Goal: Obtain resource: Download file/media

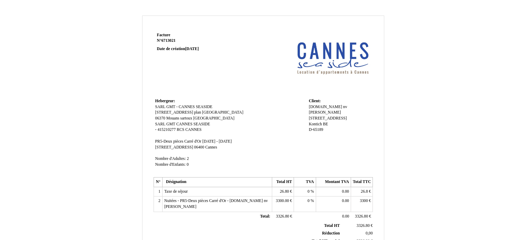
drag, startPoint x: 229, startPoint y: 202, endPoint x: 239, endPoint y: 206, distance: 10.9
click at [239, 206] on td "Nuitées - PR5-Deux pièces Carré d'Or - BVI.EU nv Ludivine Christophe Nuitées - …" at bounding box center [217, 204] width 110 height 15
click at [222, 207] on td "Nuitées - PR5-Deux pièces Carré d'Or - BVI.EU nv Ludivine Christophe Nuitées - …" at bounding box center [217, 204] width 110 height 15
drag, startPoint x: 231, startPoint y: 200, endPoint x: 242, endPoint y: 203, distance: 11.8
click at [242, 203] on span "Nuitées - PR5-Deux pièces Carré d'Or - BVI.EU nv Ludivine Christophe" at bounding box center [215, 204] width 103 height 10
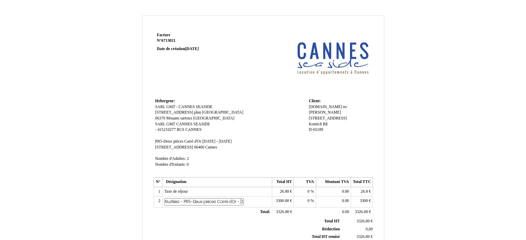
scroll to position [0, 86]
click at [201, 201] on input "Nuitées - PR5-Deux pièces Carré d'Or - BVI.EU nv Ludivine Christophe" at bounding box center [204, 202] width 80 height 7
drag, startPoint x: 204, startPoint y: 201, endPoint x: 246, endPoint y: 206, distance: 42.5
click at [246, 206] on td "Nuitées - PR5-Deux pièces Carré d'Or - BVI.EU nv Ludivine Christophe Nuitées - …" at bounding box center [217, 202] width 110 height 11
type input "Nuitées - PR5-Deux pièces Carré d'Or"
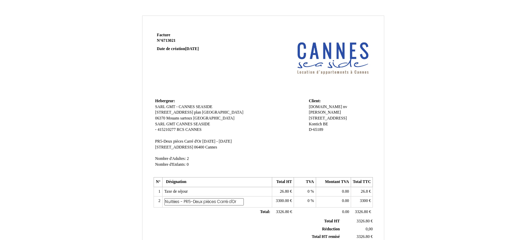
scroll to position [0, 24]
click at [224, 221] on div "Facture Facture N° 6713021 6713021 Date de création 10 September 2025 Hebergeur…" at bounding box center [263, 194] width 222 height 327
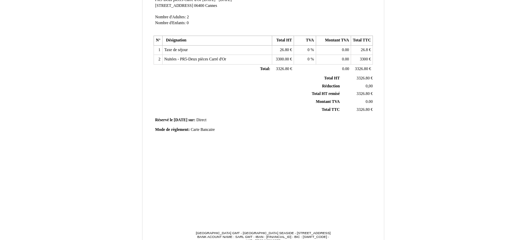
scroll to position [147, 0]
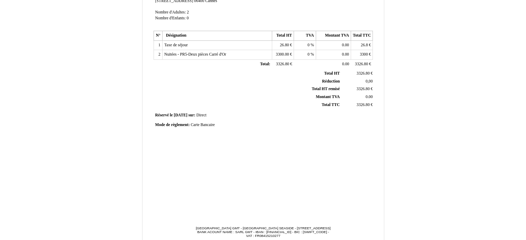
click at [211, 126] on div "Mode de règlement: Mode de règlement: Carte Bancaire Carte Bancaire" at bounding box center [263, 125] width 216 height 6
click at [208, 124] on span "Carte Bancaire" at bounding box center [203, 125] width 24 height 4
drag, startPoint x: 226, startPoint y: 124, endPoint x: 177, endPoint y: 121, distance: 49.3
click at [177, 121] on td "Mode de règlement: Mode de règlement: Carte Bancaire Carte Bancaire" at bounding box center [264, 126] width 220 height 11
click at [213, 144] on div "Facture Facture N° 6713021 6713021 Date de création 10 September 2025 Hebergeur…" at bounding box center [263, 47] width 222 height 327
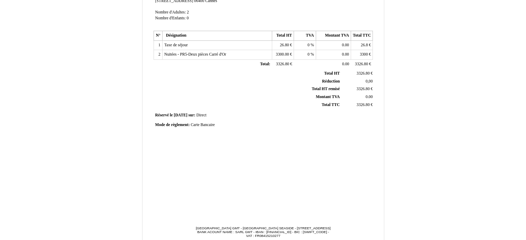
click at [206, 124] on span "Carte Bancaire" at bounding box center [203, 125] width 24 height 4
type input "C"
click at [206, 124] on input "V" at bounding box center [231, 125] width 80 height 7
type input "Virement"
click at [210, 134] on div "Facture Facture N° 6713021 6713021 Date de création 10 September 2025 Hebergeur…" at bounding box center [263, 47] width 222 height 327
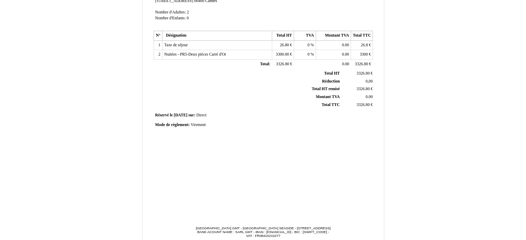
scroll to position [177, 0]
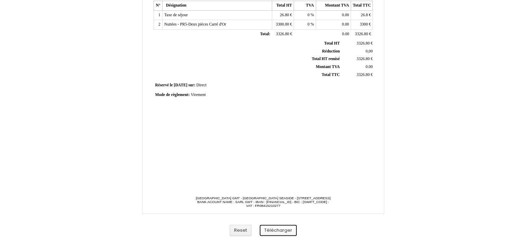
click at [281, 230] on button "Télécharger" at bounding box center [278, 230] width 37 height 11
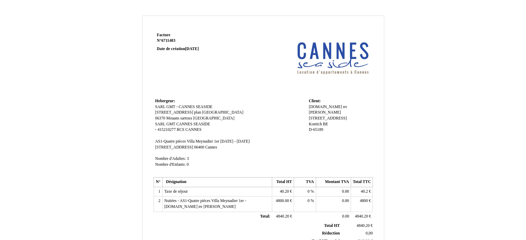
click at [193, 203] on span "Nuitées - AS1-Quatre pièces Villa Meynadier 1er - [DOMAIN_NAME] nv [PERSON_NAME]" at bounding box center [205, 204] width 82 height 10
type input "Nuitées - AS1-Quatre pièces Villa Meynadier 1er étage"
click at [225, 225] on tbody "Total HT Total HT 4840.20 4840.20 € Réduction Réduction 0,00 0,00 Total HT remi…" at bounding box center [265, 237] width 220 height 39
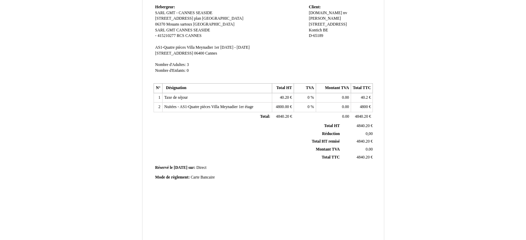
scroll to position [97, 0]
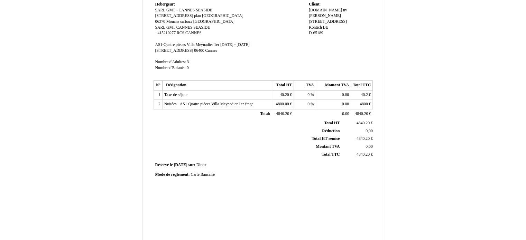
click at [212, 176] on span "Carte Bancaire" at bounding box center [203, 175] width 24 height 4
type input "C"
click at [219, 195] on div "Facture Facture N° 6711483 6711483 Date de création [DATE] [GEOGRAPHIC_DATA]: […" at bounding box center [263, 97] width 222 height 327
click at [209, 175] on span "Carte Bancaire" at bounding box center [203, 175] width 24 height 4
type input "C"
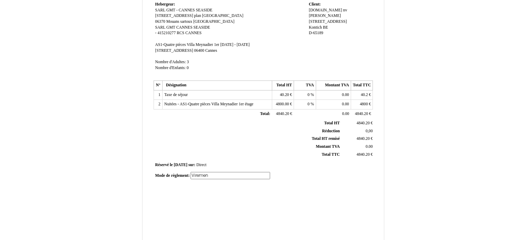
type input "Virement"
click at [215, 198] on div "Facture Facture N° 6711483 6711483 Date de création [DATE] [GEOGRAPHIC_DATA]: […" at bounding box center [263, 97] width 222 height 327
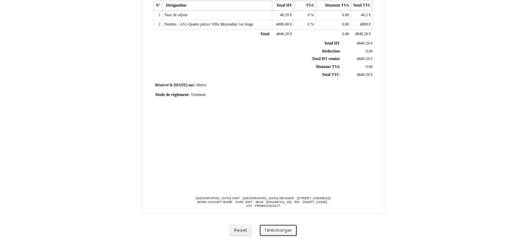
click at [278, 232] on button "Télécharger" at bounding box center [278, 230] width 37 height 11
click at [282, 234] on button "Télécharger" at bounding box center [278, 230] width 37 height 11
click at [278, 232] on button "Télécharger" at bounding box center [278, 230] width 37 height 11
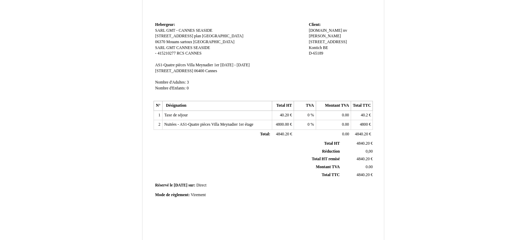
scroll to position [0, 0]
